Goal: Transaction & Acquisition: Purchase product/service

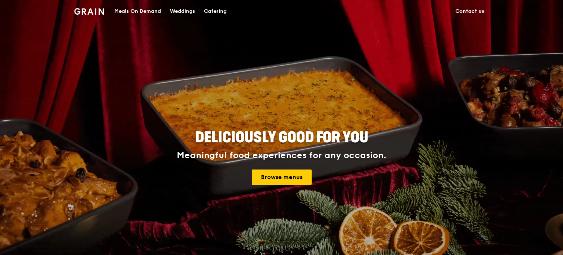
click at [147, 12] on div "Meals On Demand" at bounding box center [137, 11] width 47 height 22
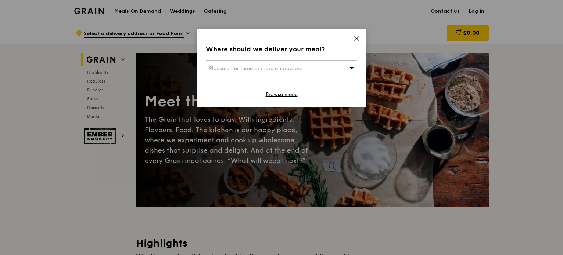
click at [353, 37] on icon at bounding box center [356, 38] width 7 height 7
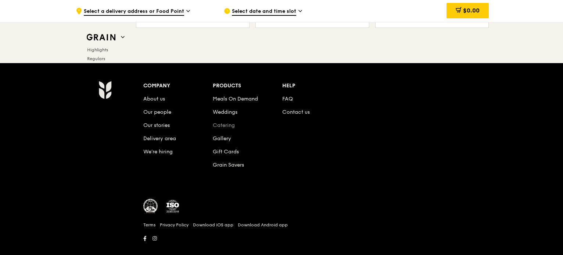
scroll to position [3083, 0]
click at [228, 123] on link "Catering" at bounding box center [224, 125] width 22 height 6
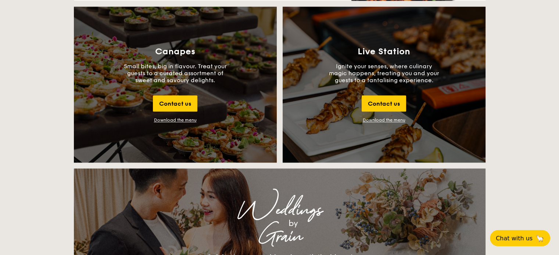
scroll to position [813, 0]
